Goal: Task Accomplishment & Management: Use online tool/utility

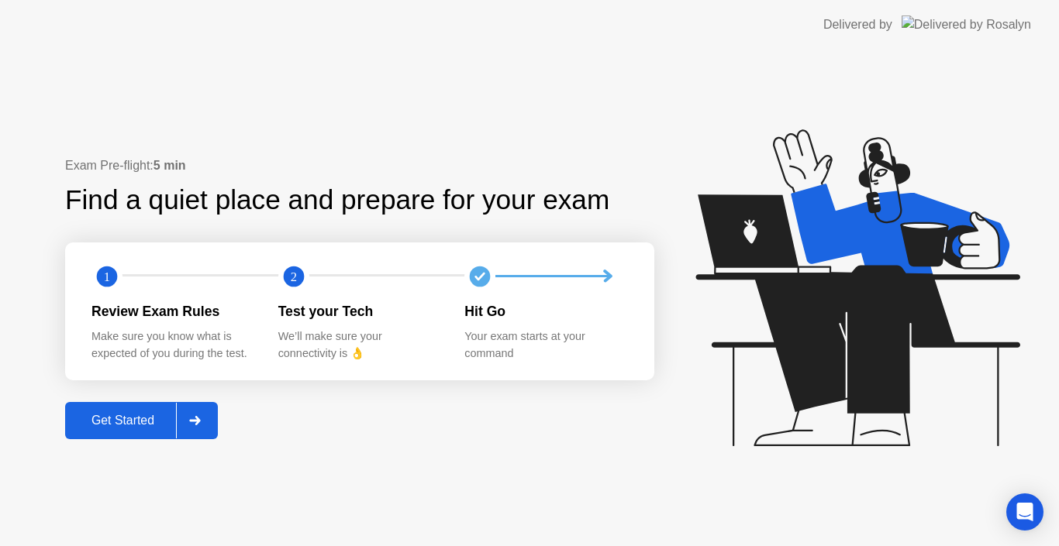
click at [129, 414] on div "Get Started" at bounding box center [123, 421] width 106 height 14
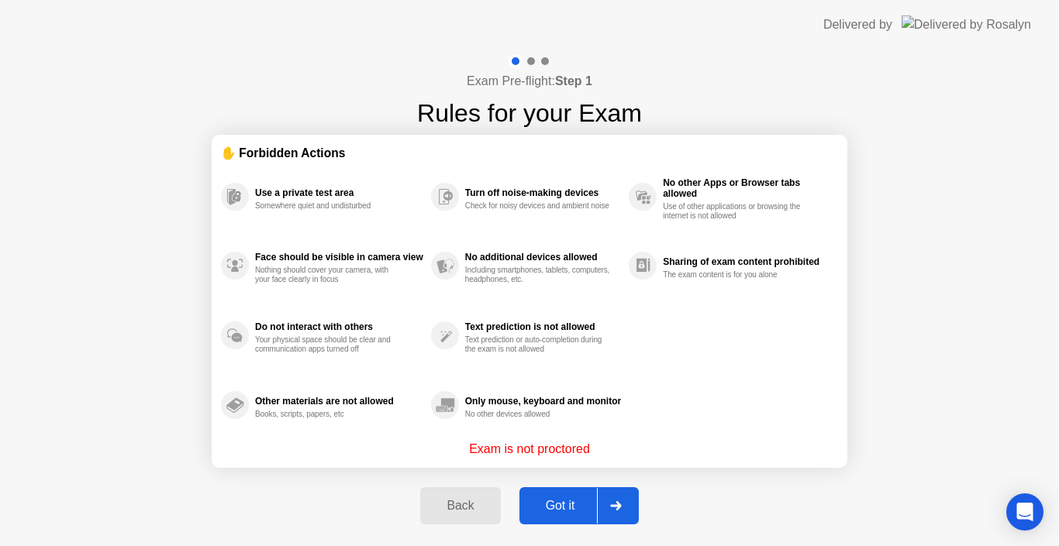
click at [568, 499] on div "Got it" at bounding box center [560, 506] width 73 height 14
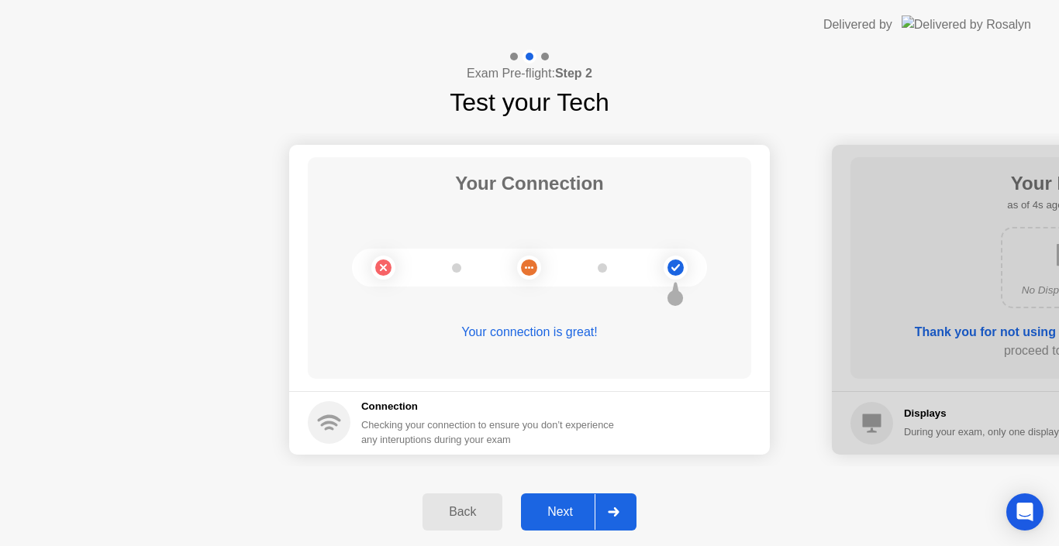
click at [571, 515] on div "Next" at bounding box center [559, 512] width 69 height 14
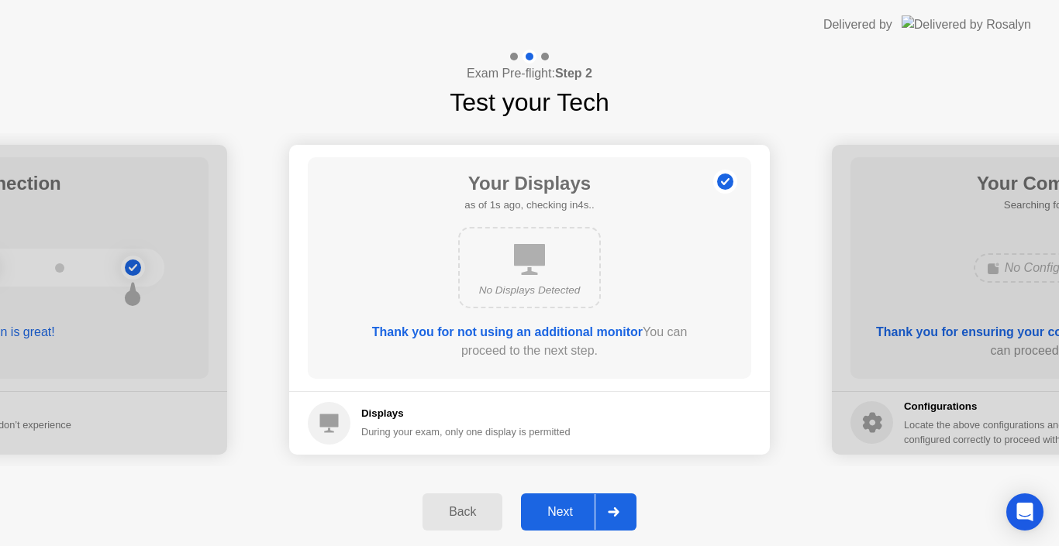
click at [571, 515] on div "Next" at bounding box center [559, 512] width 69 height 14
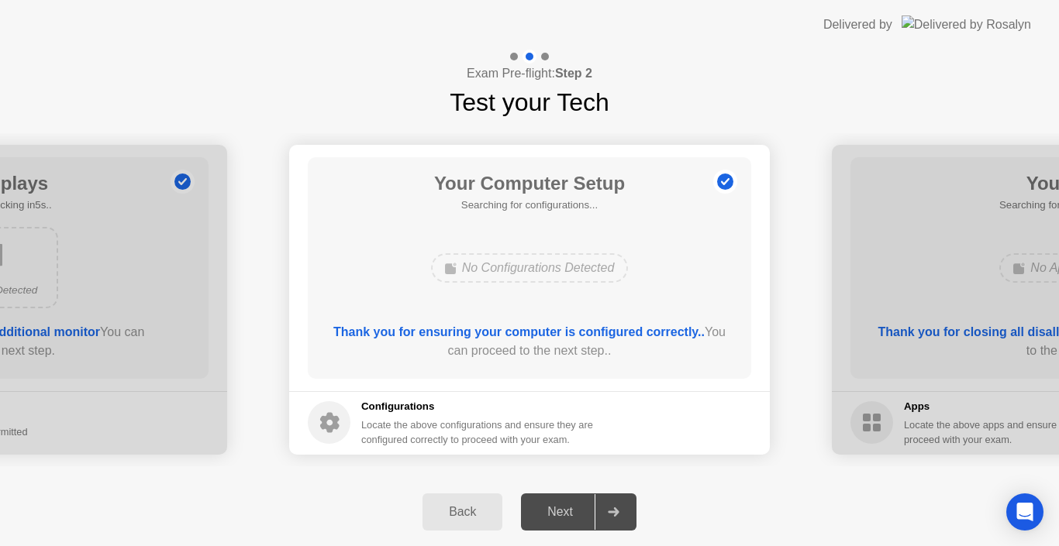
click at [571, 515] on div "Next" at bounding box center [559, 512] width 69 height 14
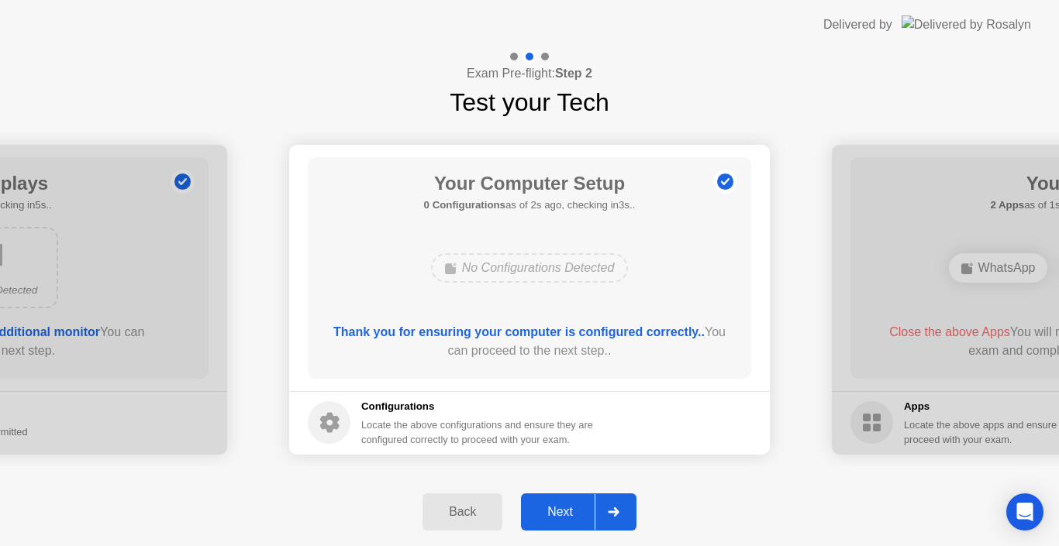
click at [581, 515] on div "Next" at bounding box center [559, 512] width 69 height 14
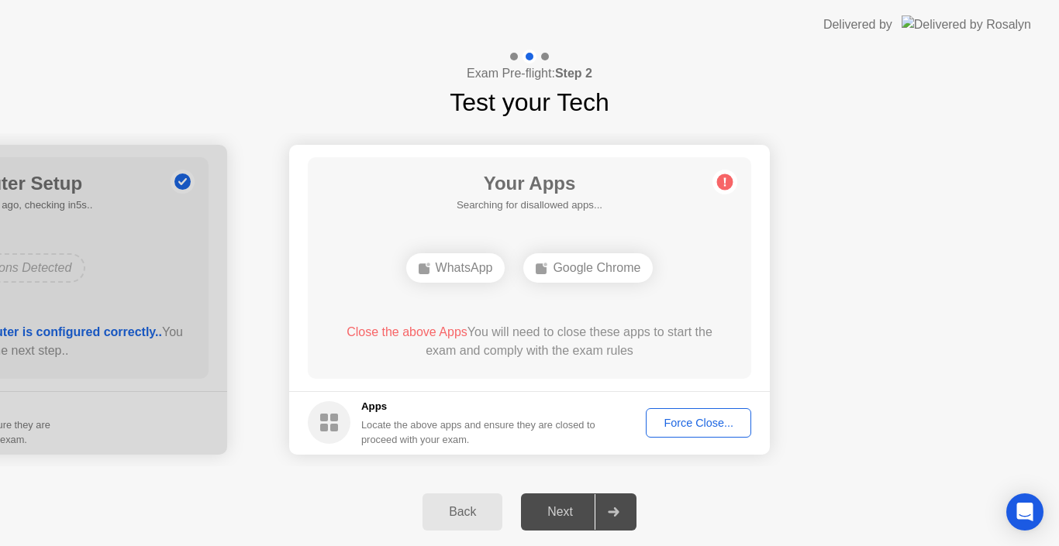
click at [675, 425] on div "Force Close..." at bounding box center [698, 423] width 95 height 12
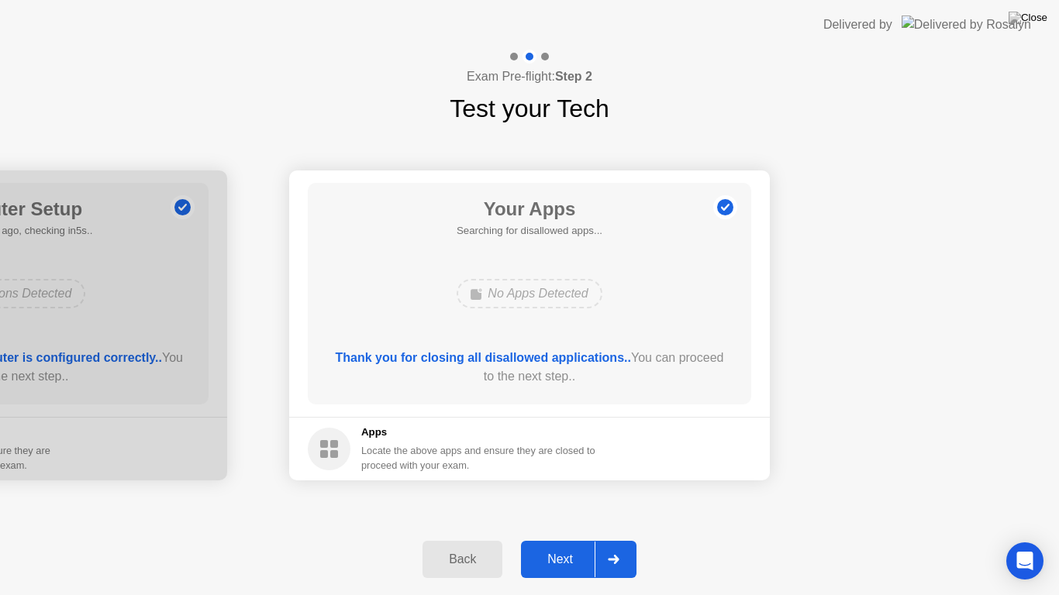
click at [564, 546] on div "Next" at bounding box center [559, 560] width 69 height 14
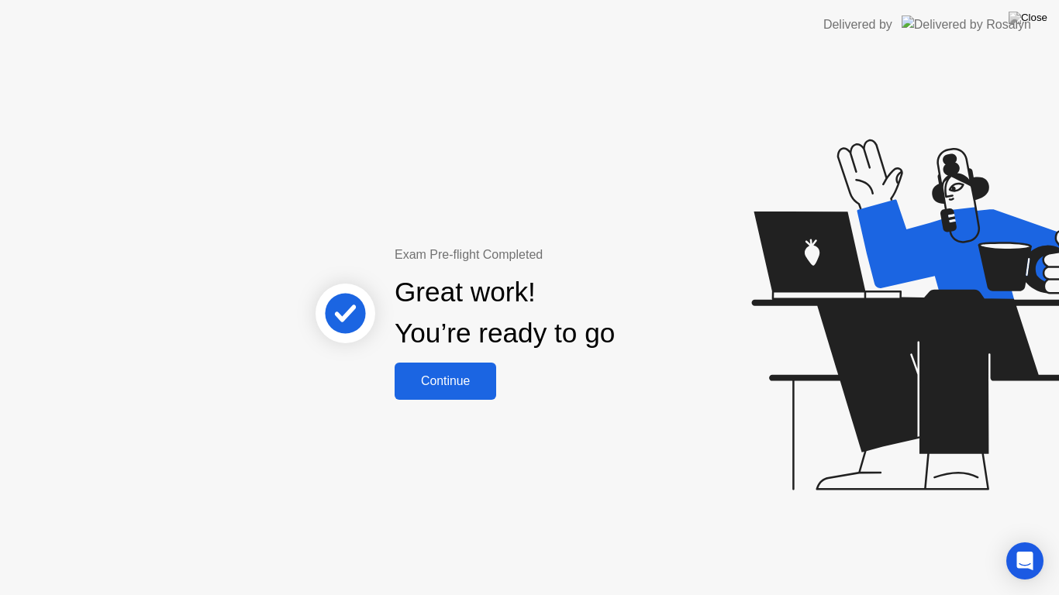
click at [465, 380] on div "Continue" at bounding box center [445, 381] width 92 height 14
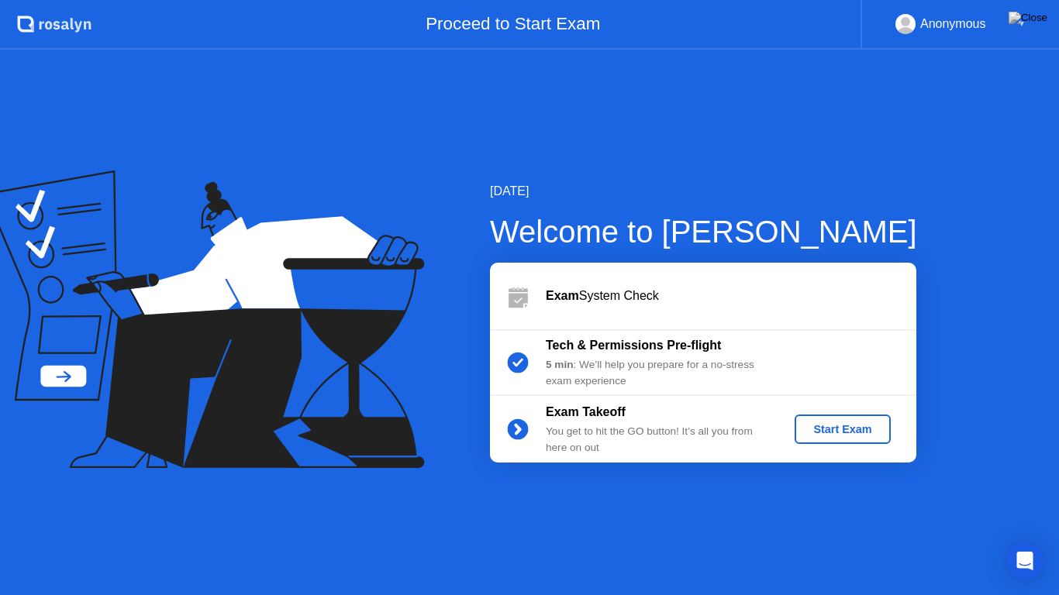
click at [816, 425] on div "Start Exam" at bounding box center [842, 429] width 83 height 12
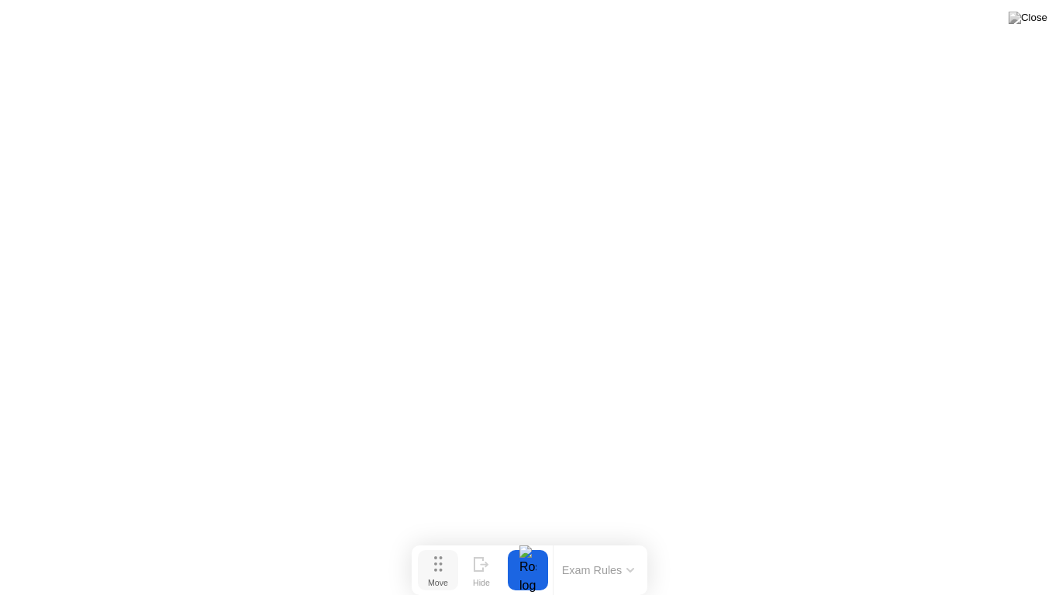
click at [443, 546] on button "Move" at bounding box center [438, 570] width 40 height 40
click at [443, 546] on button "Move" at bounding box center [447, 565] width 40 height 40
click at [522, 546] on div at bounding box center [528, 565] width 33 height 40
click at [584, 546] on button "Exam Rules" at bounding box center [598, 565] width 82 height 14
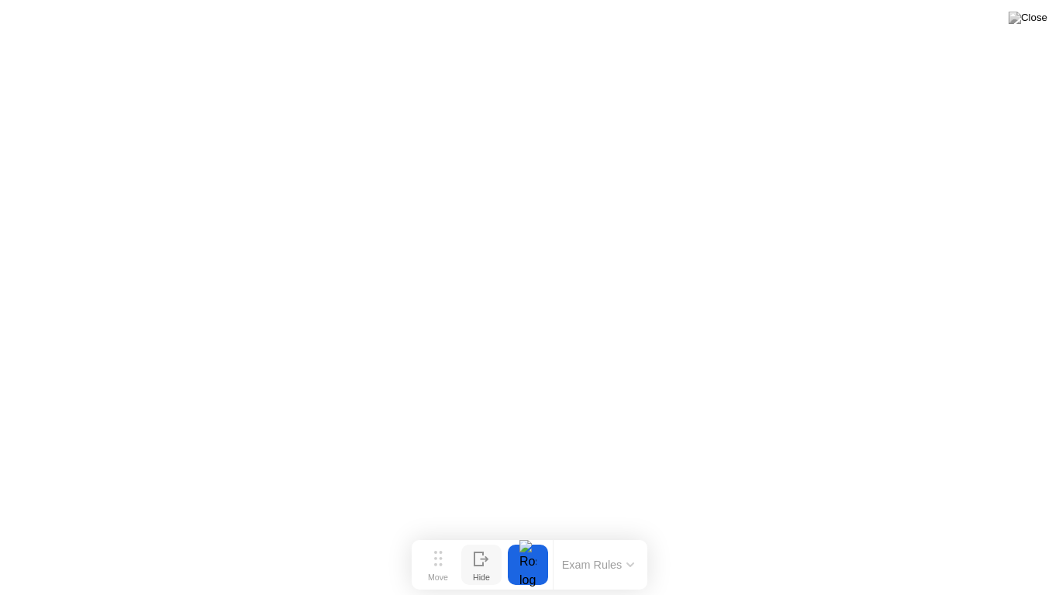
click at [481, 546] on div "Hide" at bounding box center [481, 577] width 17 height 9
click at [997, 546] on icon at bounding box center [1000, 564] width 9 height 13
click at [477, 546] on icon at bounding box center [482, 564] width 16 height 15
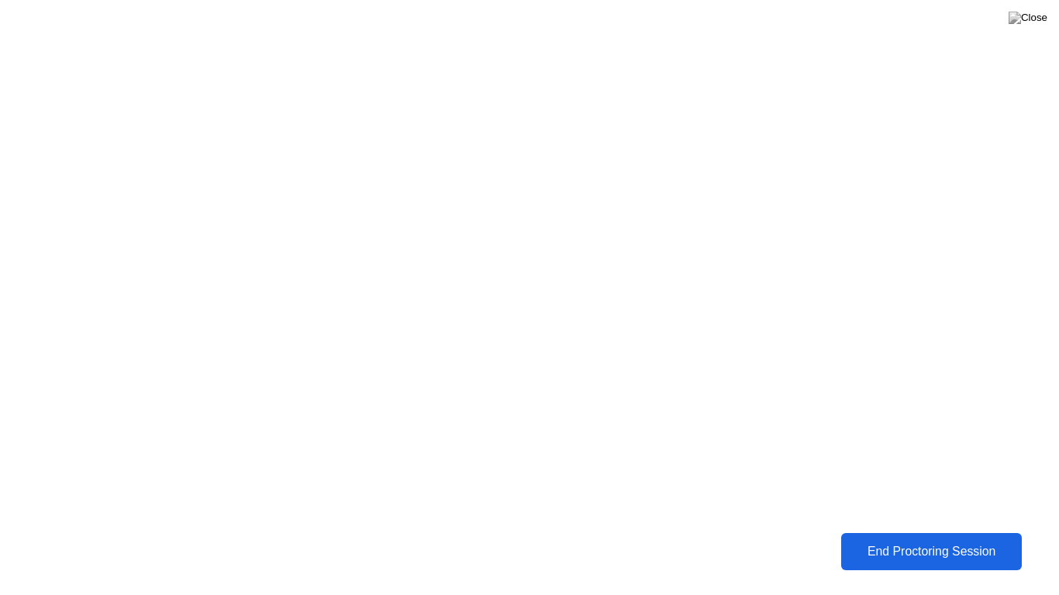
click at [918, 544] on div "End Proctoring Session" at bounding box center [931, 552] width 188 height 16
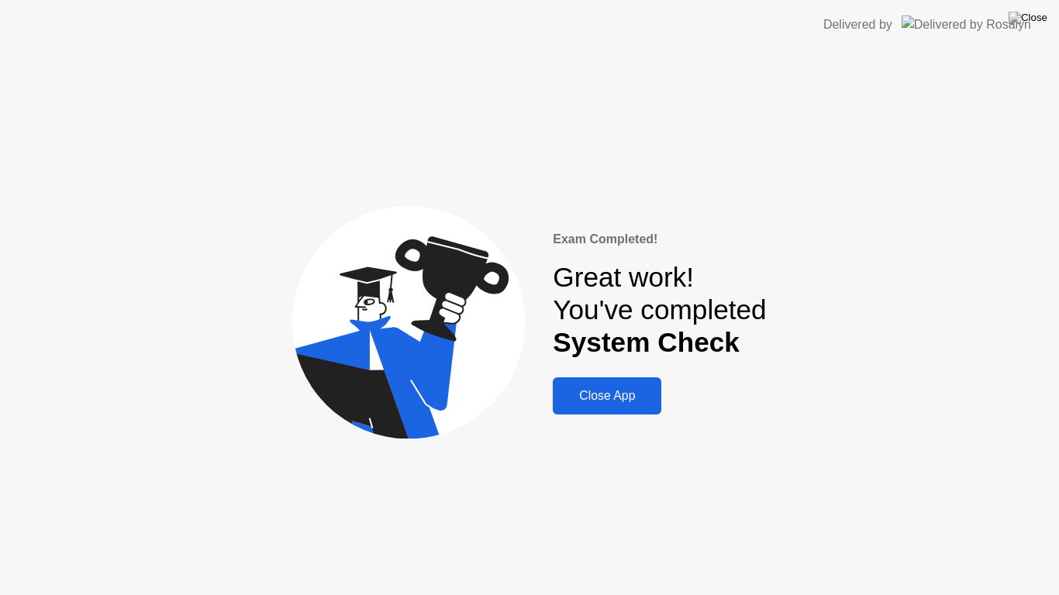
click at [605, 391] on div "Close App" at bounding box center [606, 396] width 99 height 14
